Goal: Task Accomplishment & Management: Use online tool/utility

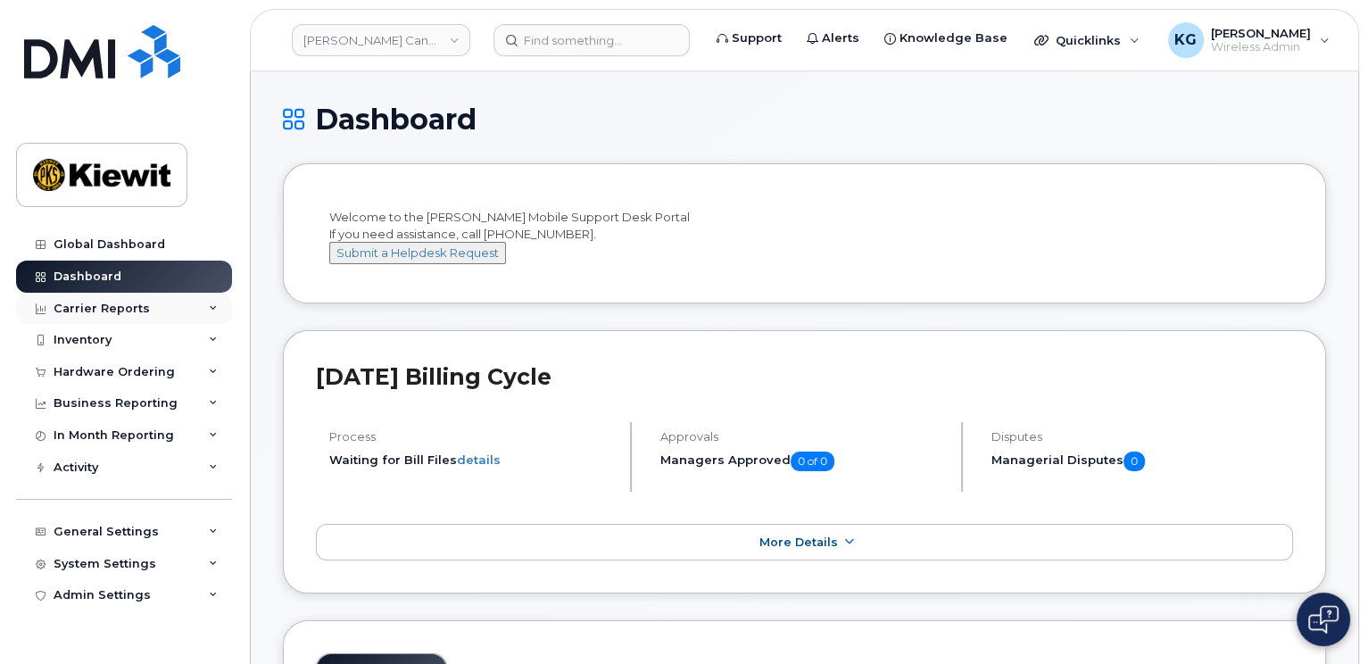
click at [118, 305] on div "Carrier Reports" at bounding box center [102, 309] width 96 height 14
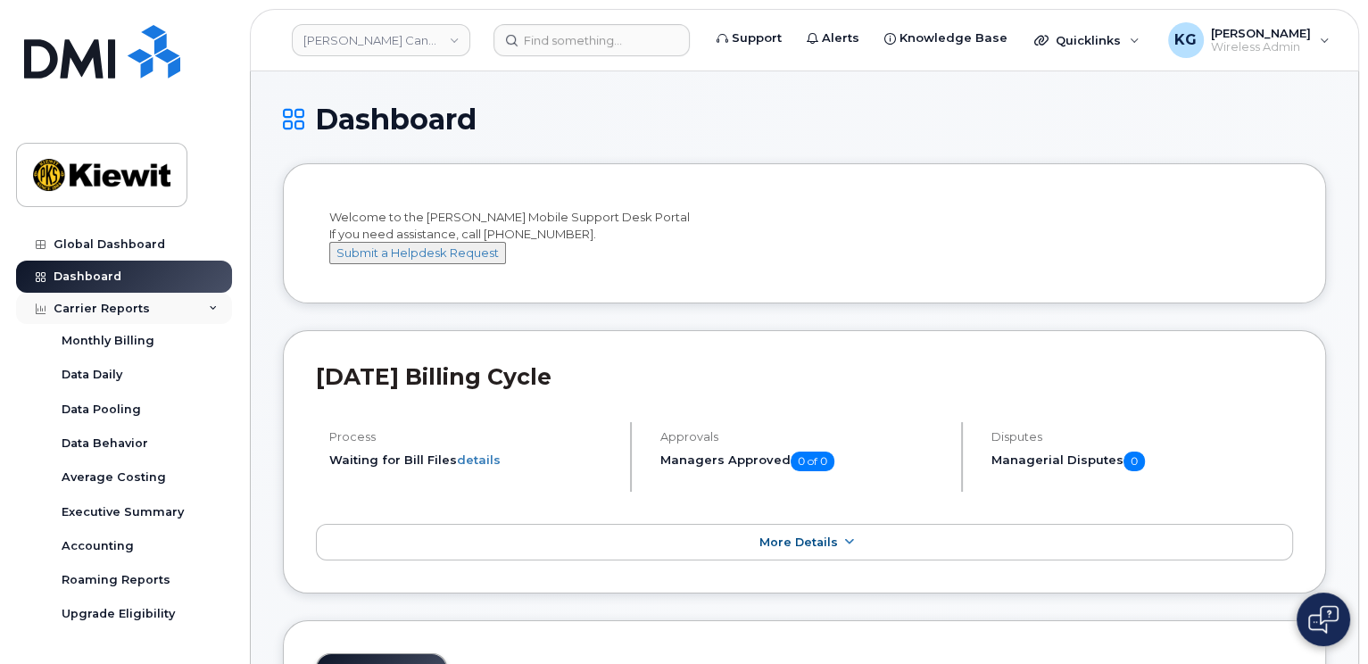
click at [118, 311] on div "Carrier Reports" at bounding box center [102, 309] width 96 height 14
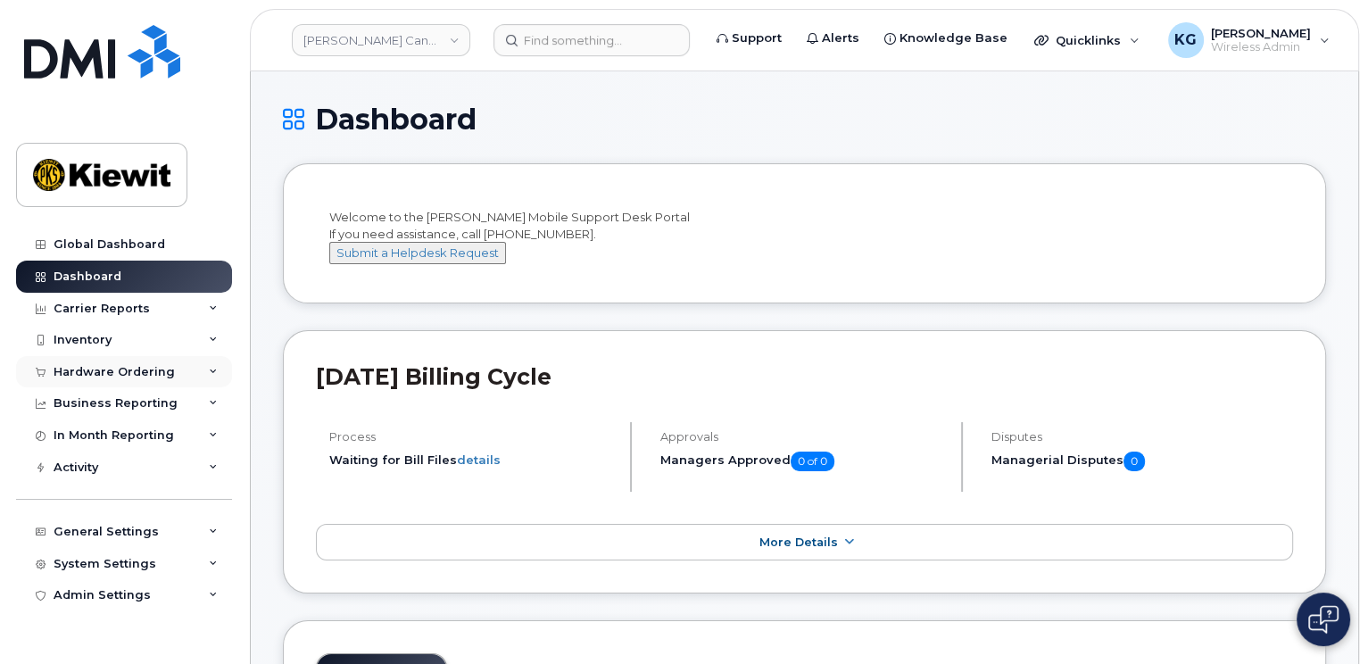
click at [209, 369] on icon at bounding box center [213, 372] width 9 height 9
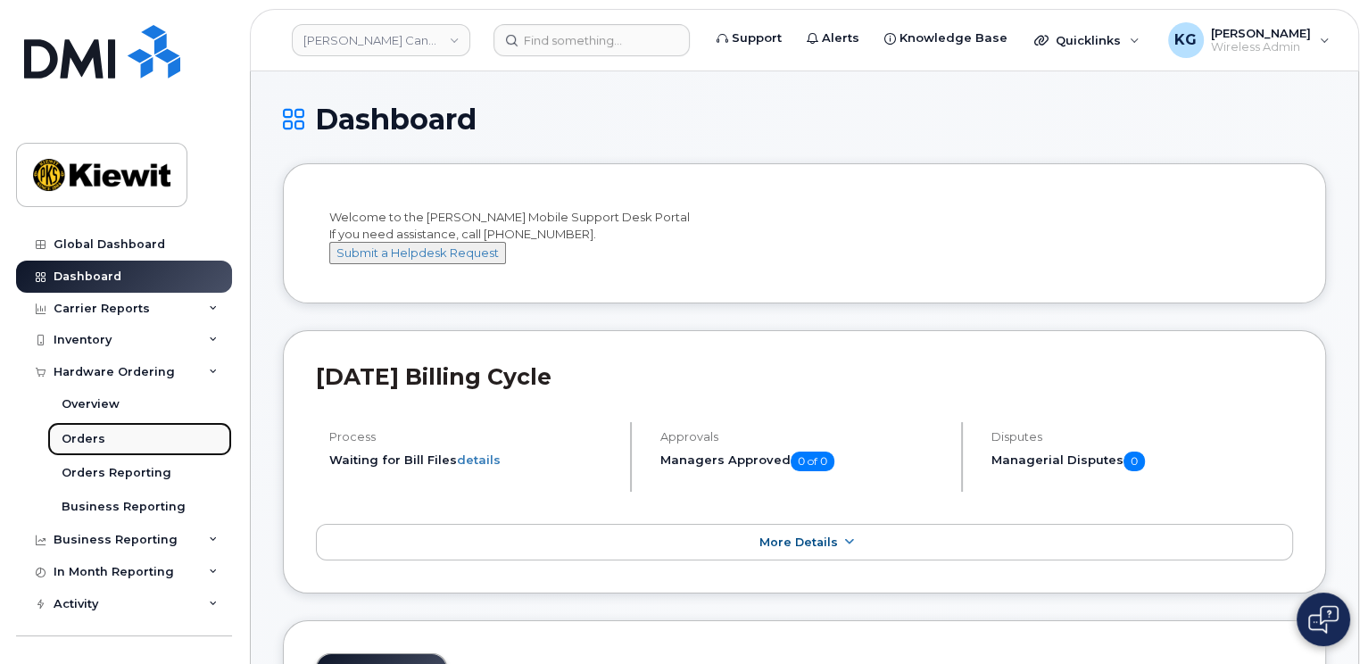
click at [82, 435] on div "Orders" at bounding box center [84, 439] width 44 height 16
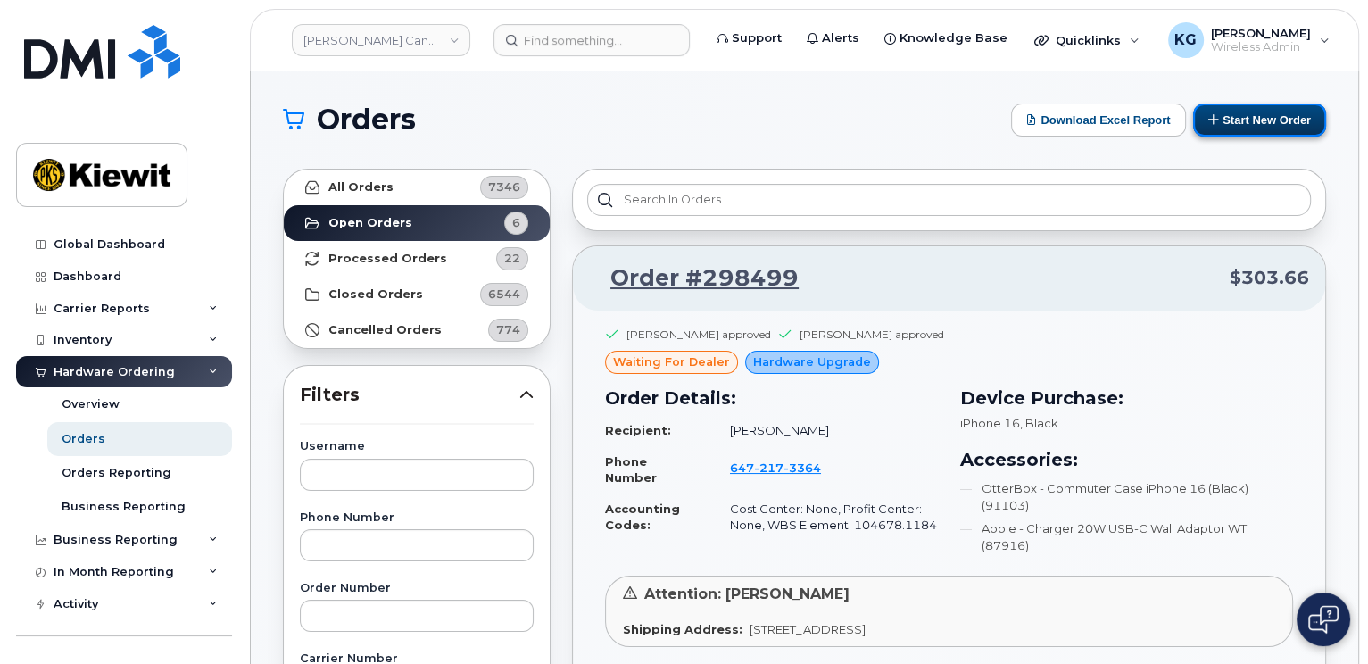
click at [1262, 131] on button "Start New Order" at bounding box center [1259, 120] width 133 height 33
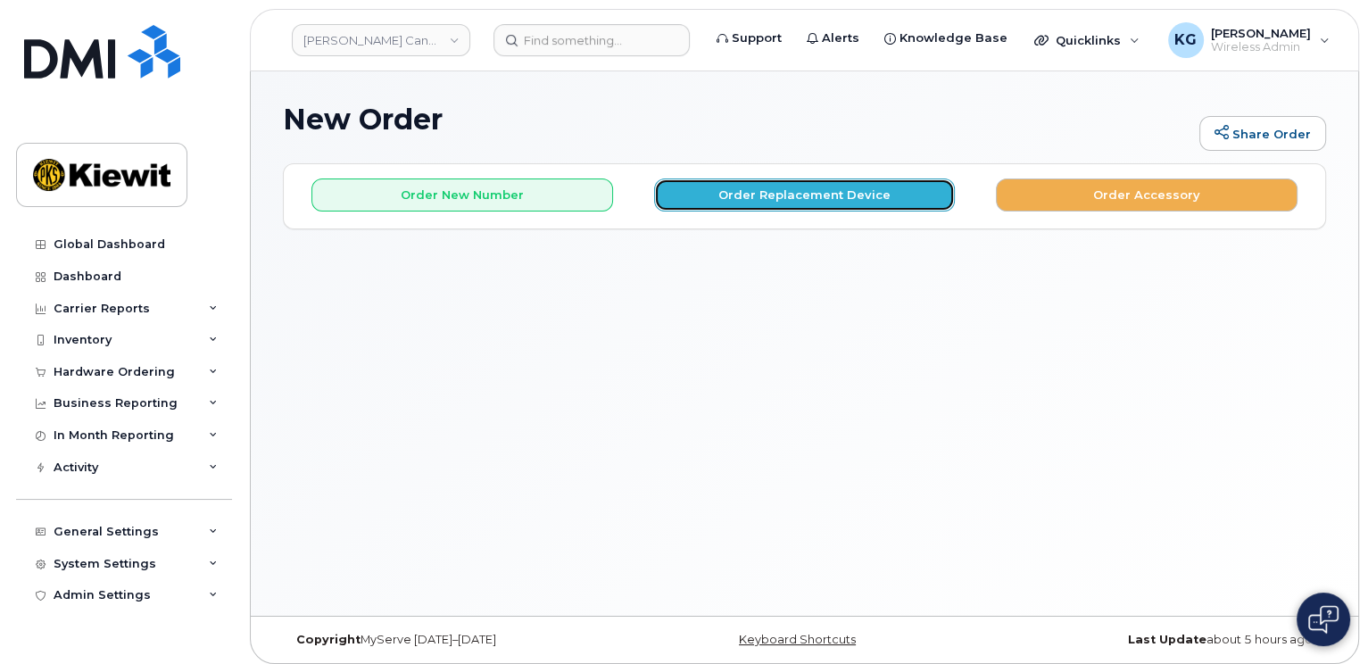
click at [740, 198] on button "Order Replacement Device" at bounding box center [805, 194] width 302 height 33
